Goal: Task Accomplishment & Management: Manage account settings

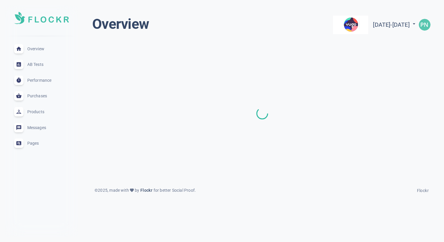
click at [37, 80] on span "Performance" at bounding box center [48, 80] width 42 height 0
click at [39, 127] on span "Messages" at bounding box center [48, 127] width 42 height 0
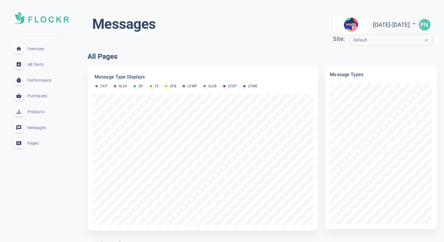
click at [36, 143] on span "Pages" at bounding box center [48, 143] width 42 height 0
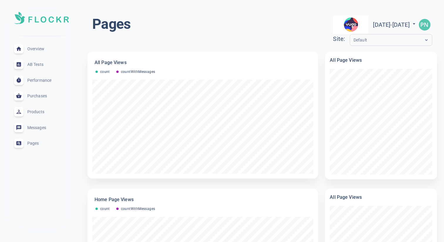
click at [41, 49] on span "Overview" at bounding box center [48, 49] width 42 height 0
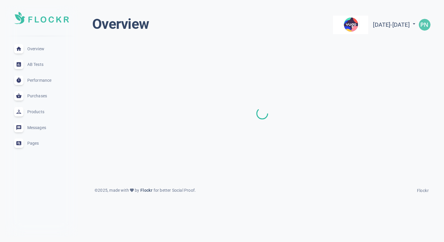
click at [41, 127] on span "Messages" at bounding box center [48, 127] width 42 height 0
click at [420, 24] on img "button" at bounding box center [425, 25] width 12 height 12
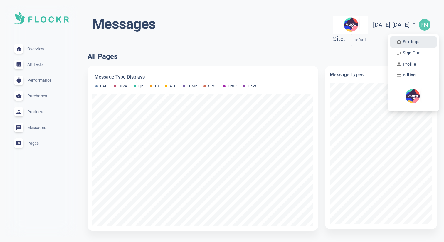
click at [405, 43] on span "Settings" at bounding box center [411, 41] width 16 height 5
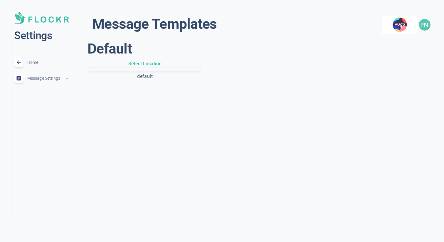
click at [142, 61] on h6 "Select Location" at bounding box center [144, 64] width 115 height 8
click at [143, 63] on h6 "Select Location" at bounding box center [144, 64] width 115 height 8
click at [142, 77] on button "default" at bounding box center [145, 76] width 112 height 10
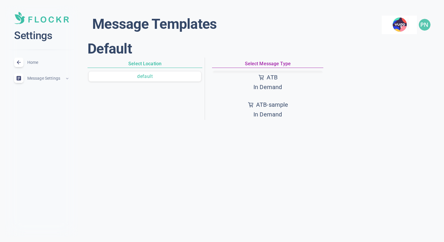
click at [270, 86] on p "In Demand" at bounding box center [267, 87] width 29 height 10
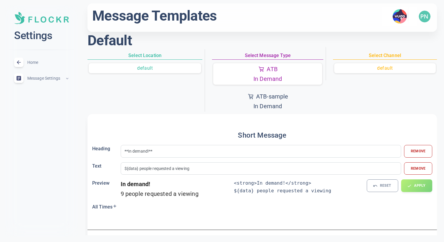
click at [273, 68] on p "ATB" at bounding box center [272, 69] width 11 height 10
click at [270, 97] on p "ATB-sample" at bounding box center [272, 97] width 32 height 10
type input "${data} samples added by other customers"
type input "**Free Samples**"
type input "${data} samples added to basket ${added}"
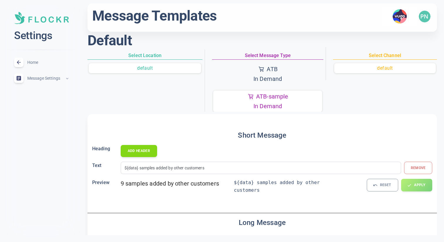
click at [293, 77] on button "ATB In [GEOGRAPHIC_DATA]" at bounding box center [267, 73] width 109 height 21
type input "${data} people requested a viewing"
type input "**In demand!**"
type input "${data} people requested a viewing ${added}"
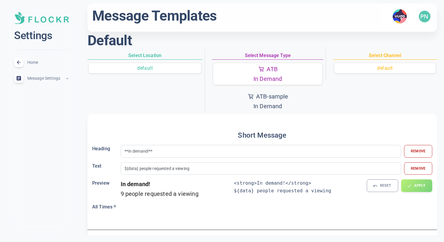
click at [279, 94] on p "ATB-sample" at bounding box center [272, 97] width 32 height 10
type input "${data} samples added by other customers"
type input "**Free Samples**"
type input "${data} samples added to basket ${added}"
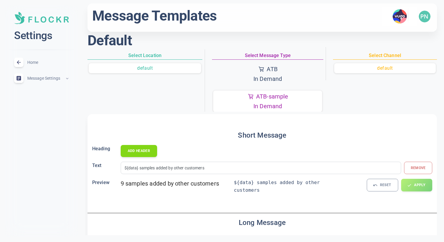
click at [278, 78] on p "In Demand" at bounding box center [267, 79] width 29 height 10
type input "${data} people requested a viewing"
type input "**In demand!**"
type input "${data} people requested a viewing ${added}"
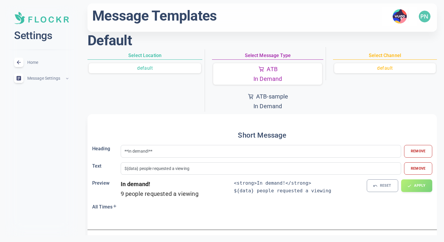
click at [201, 68] on button "default" at bounding box center [145, 68] width 112 height 10
click at [168, 55] on h6 "Select Location" at bounding box center [144, 56] width 115 height 8
click at [62, 80] on div "Message Settings expand_less" at bounding box center [41, 78] width 64 height 16
click at [42, 93] on span "Constants" at bounding box center [48, 91] width 41 height 7
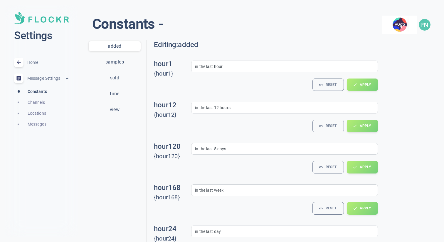
click at [115, 61] on button "samples" at bounding box center [115, 62] width 52 height 10
click at [118, 97] on button "time" at bounding box center [115, 94] width 52 height 10
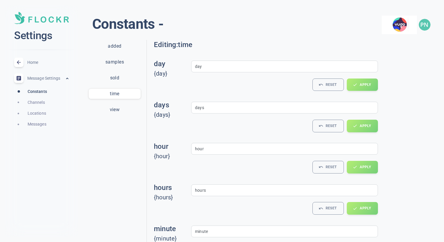
click at [115, 109] on button "view" at bounding box center [115, 109] width 52 height 10
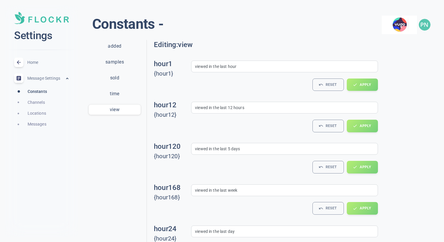
click at [118, 80] on button "sold" at bounding box center [115, 78] width 52 height 10
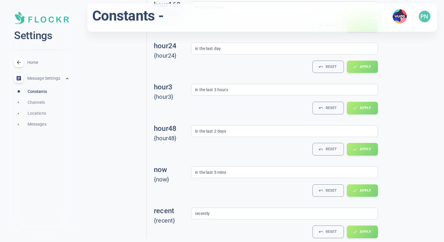
scroll to position [195, 0]
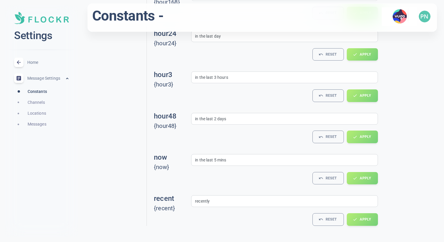
click at [41, 103] on span "Channels" at bounding box center [48, 102] width 41 height 7
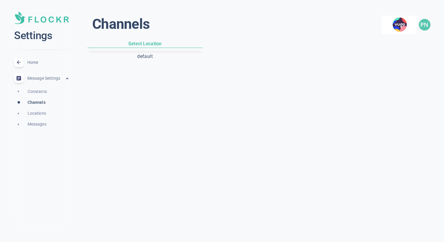
click at [34, 109] on div "Locations" at bounding box center [48, 113] width 50 height 11
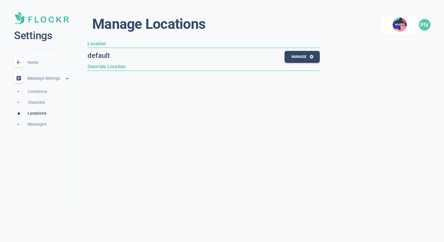
click at [40, 123] on span "Messages" at bounding box center [48, 124] width 41 height 7
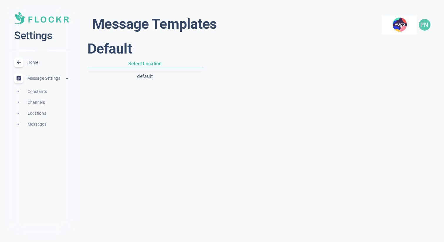
click at [141, 73] on button "default" at bounding box center [145, 76] width 112 height 10
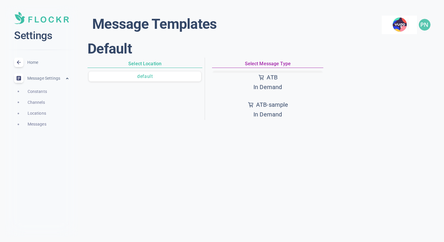
click at [37, 89] on span "Constants" at bounding box center [48, 91] width 41 height 7
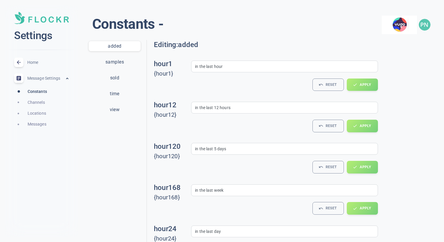
click at [106, 55] on div "added samples sold time view" at bounding box center [115, 80] width 52 height 79
click at [112, 63] on button "samples" at bounding box center [115, 62] width 52 height 10
click at [115, 73] on button "sold" at bounding box center [115, 78] width 52 height 10
click at [24, 122] on div "Messages" at bounding box center [48, 124] width 50 height 11
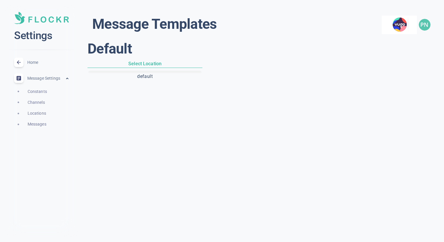
click at [35, 95] on div "Constants" at bounding box center [48, 91] width 50 height 11
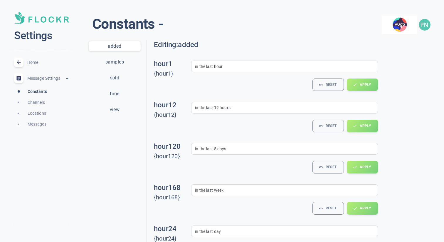
click at [33, 58] on div "Home expand_less" at bounding box center [41, 63] width 64 height 16
